Goal: Task Accomplishment & Management: Manage account settings

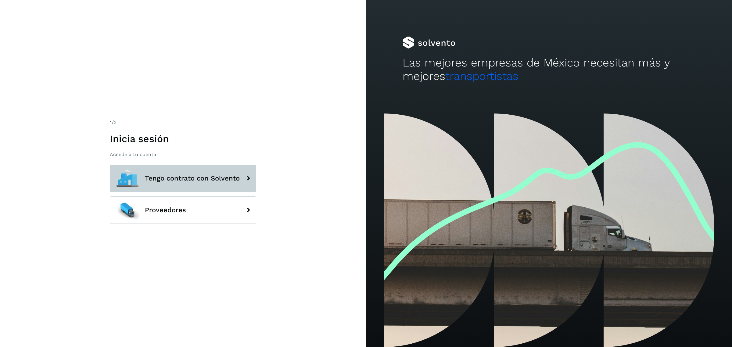
click at [195, 179] on span "Tengo contrato con Solvento" at bounding box center [192, 178] width 95 height 7
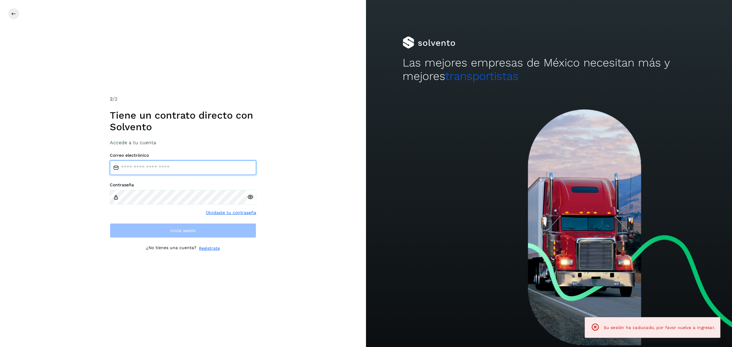
type input "**********"
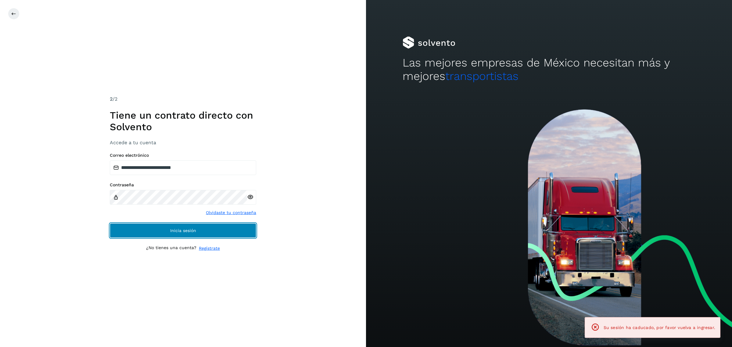
click at [194, 232] on span "Inicia sesión" at bounding box center [183, 230] width 26 height 4
